Goal: Task Accomplishment & Management: Manage account settings

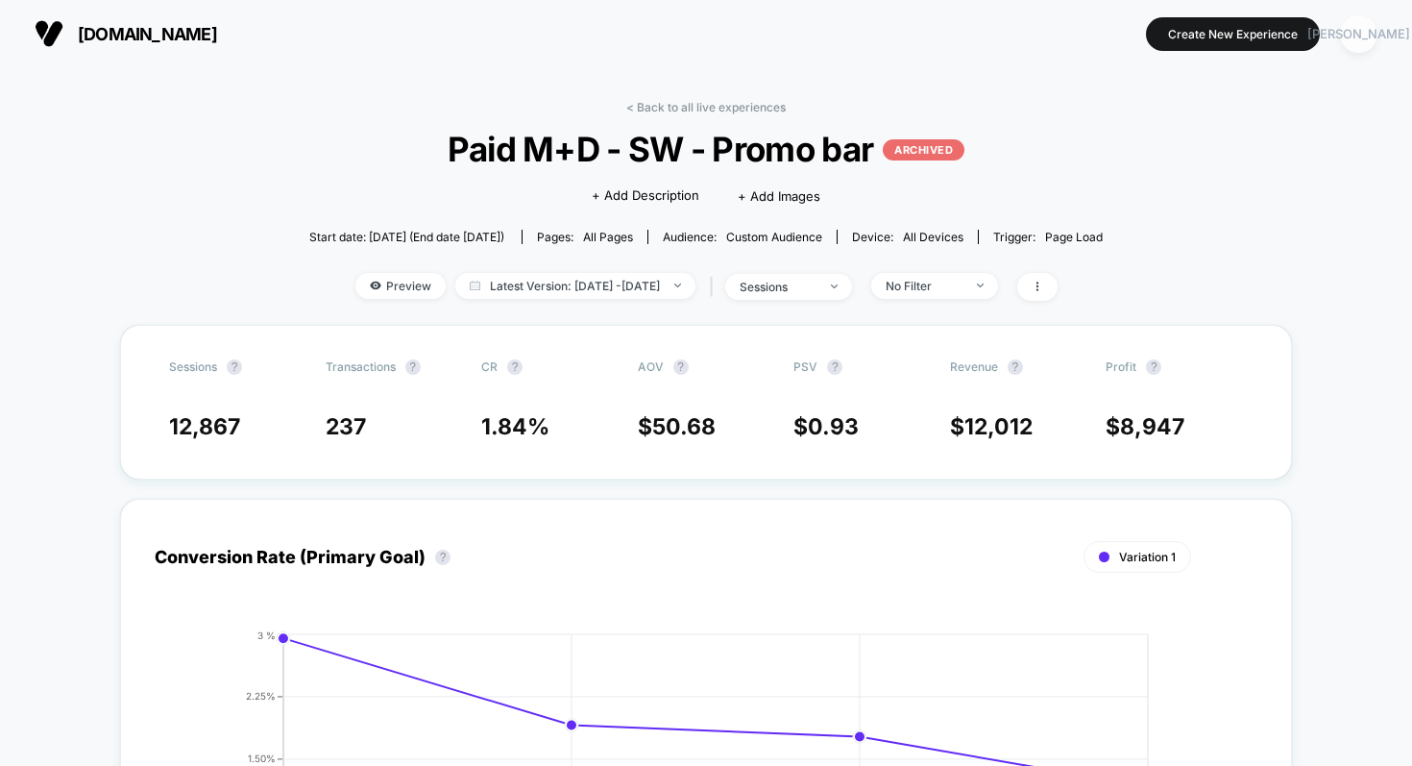
click at [1355, 24] on div "[PERSON_NAME]" at bounding box center [1358, 33] width 37 height 37
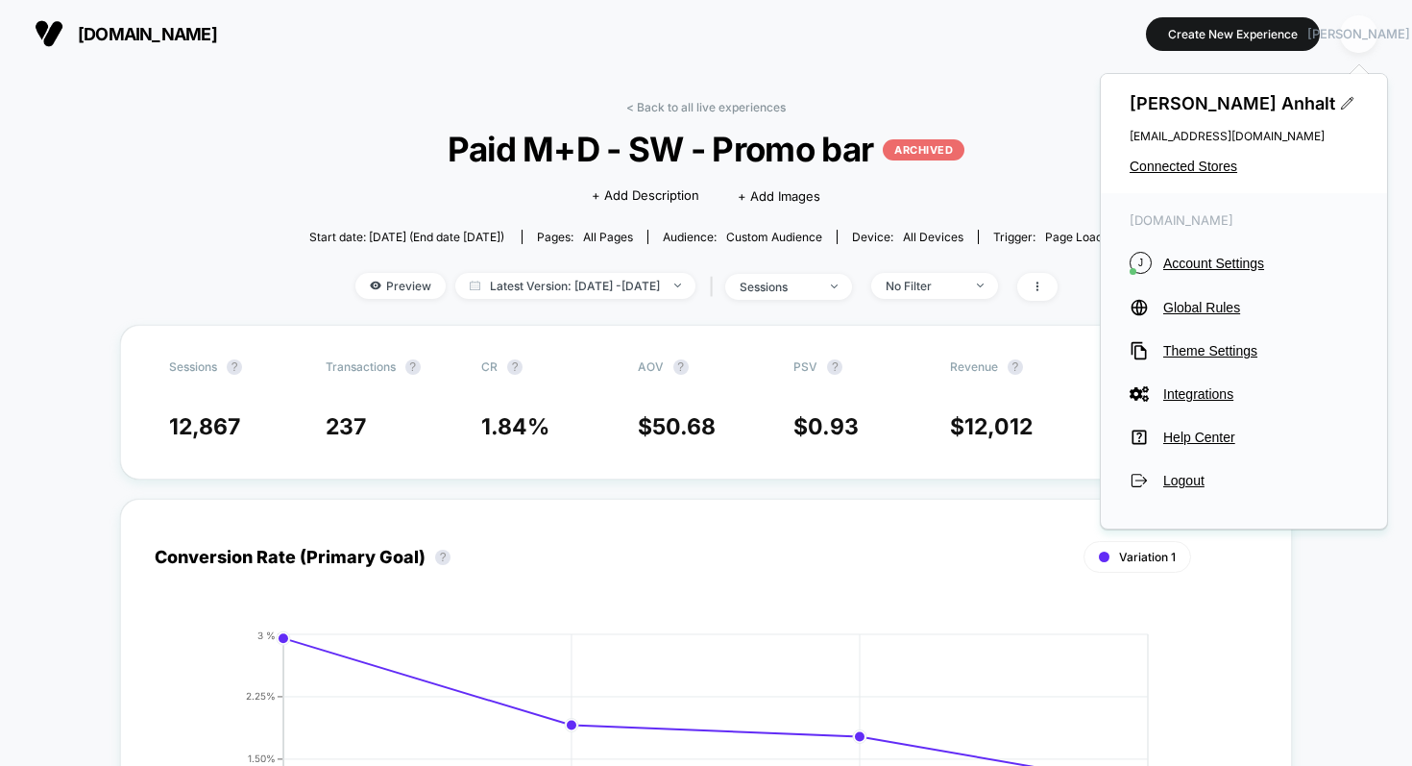
click at [1355, 24] on div "[PERSON_NAME]" at bounding box center [1358, 33] width 37 height 37
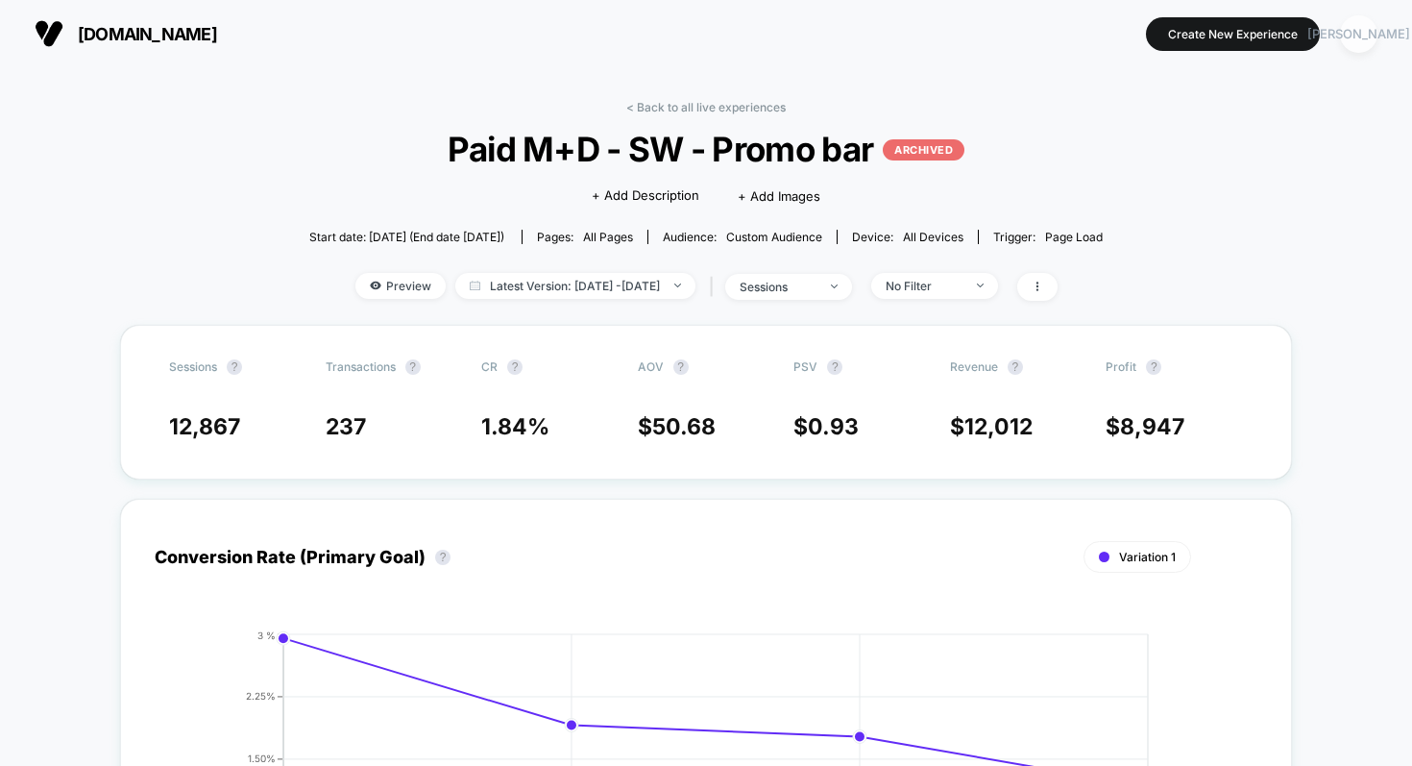
click at [1365, 28] on div "[PERSON_NAME]" at bounding box center [1358, 33] width 37 height 37
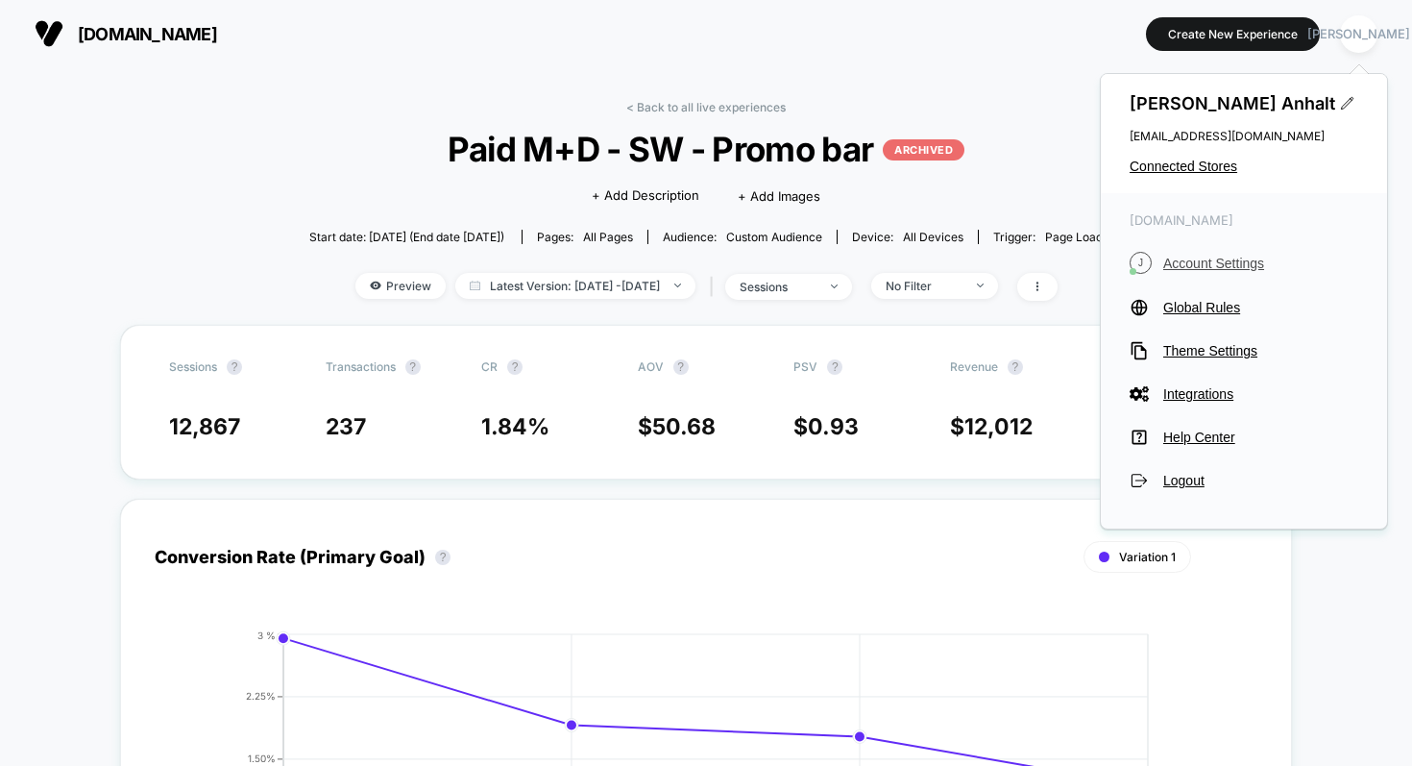
click at [1172, 263] on span "Account Settings" at bounding box center [1260, 263] width 195 height 15
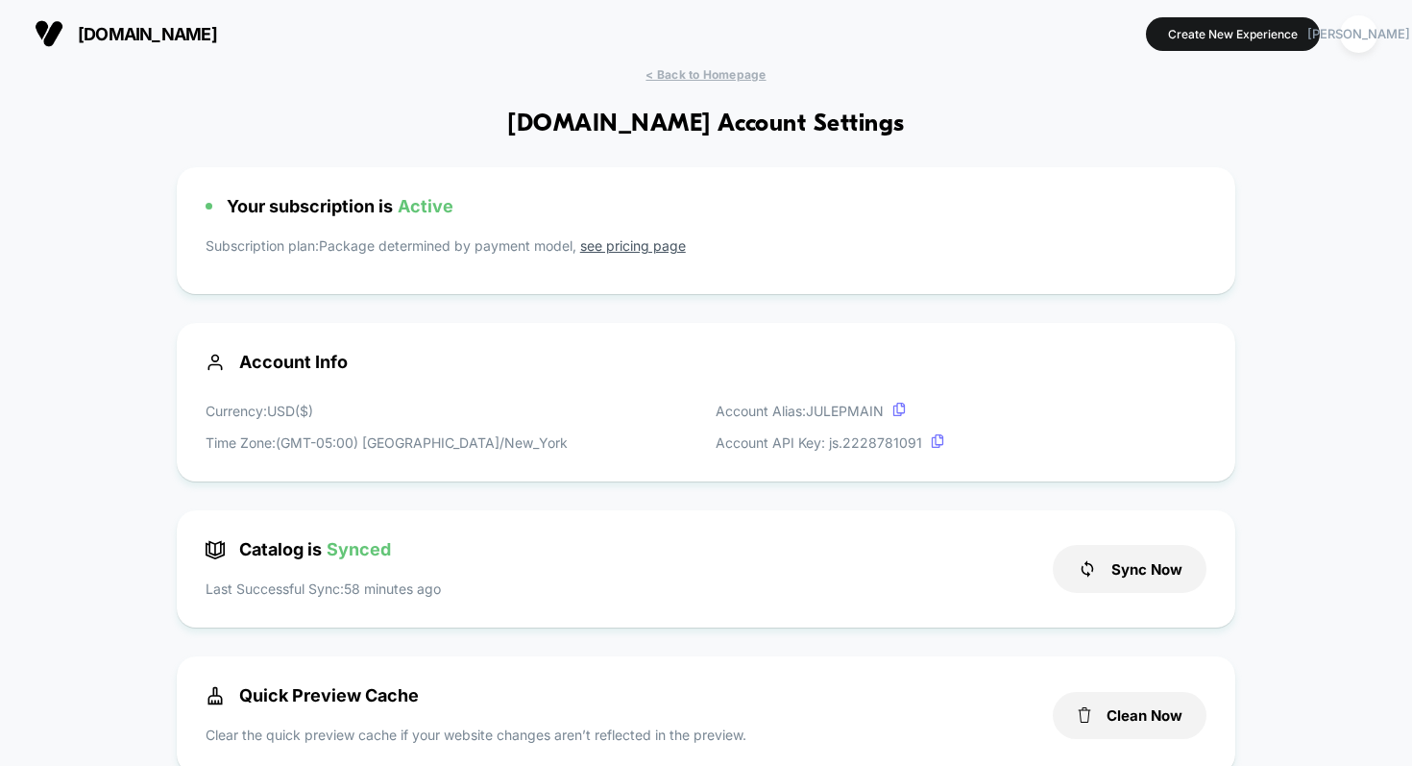
click at [133, 34] on span "[DOMAIN_NAME]" at bounding box center [147, 34] width 139 height 20
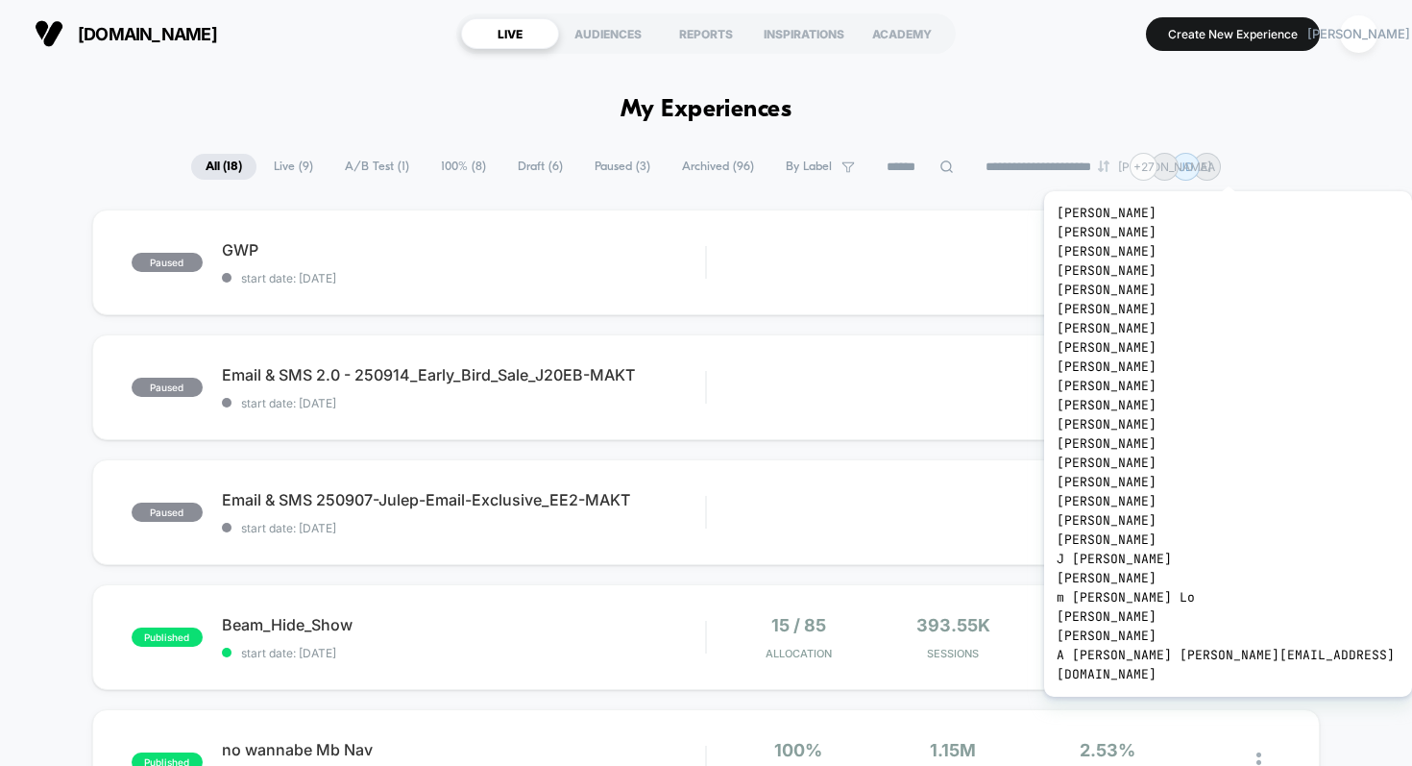
click at [1151, 167] on div "+ 27" at bounding box center [1144, 167] width 28 height 28
click at [1152, 162] on div "+ 27" at bounding box center [1144, 167] width 28 height 28
